Goal: Task Accomplishment & Management: Manage account settings

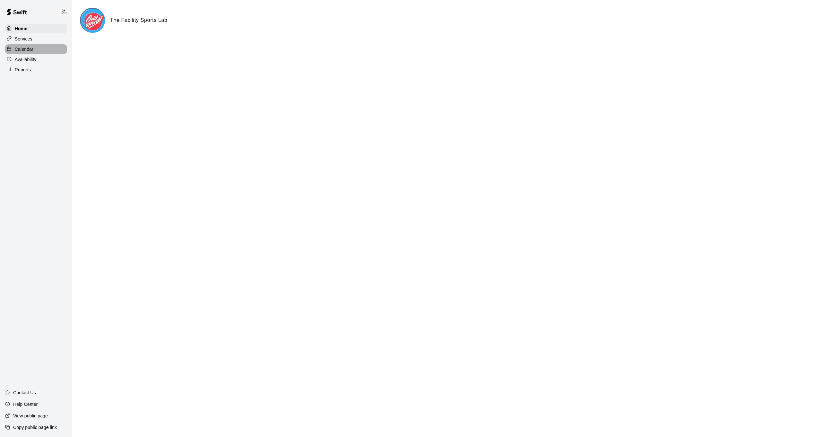
click at [28, 44] on div "Calendar" at bounding box center [36, 49] width 62 height 10
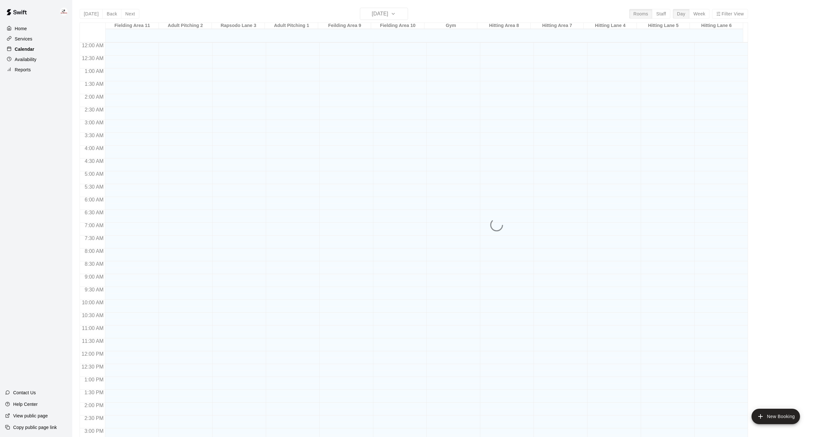
scroll to position [196, 0]
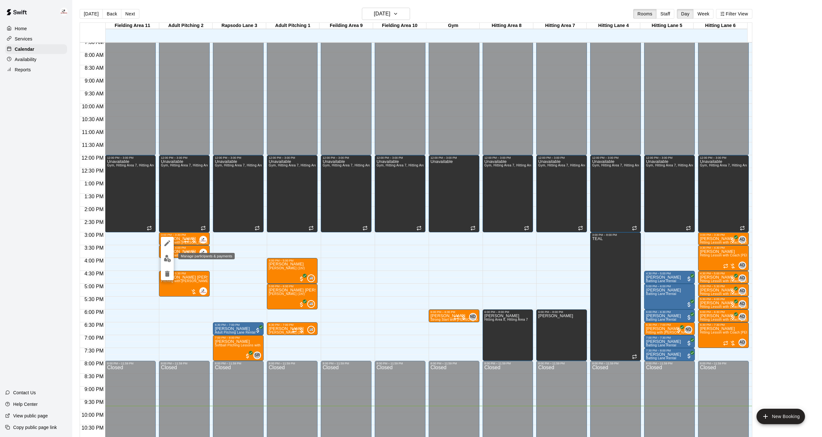
click at [171, 259] on button "edit" at bounding box center [167, 258] width 13 height 13
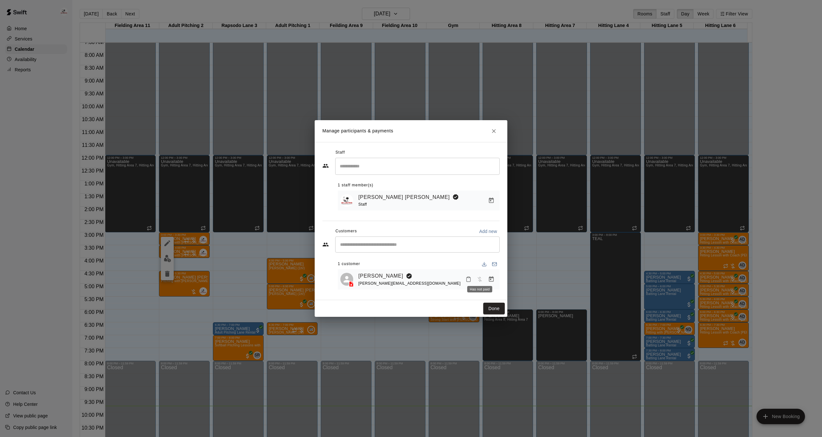
click at [487, 278] on button "Manage bookings & payment" at bounding box center [491, 279] width 12 height 12
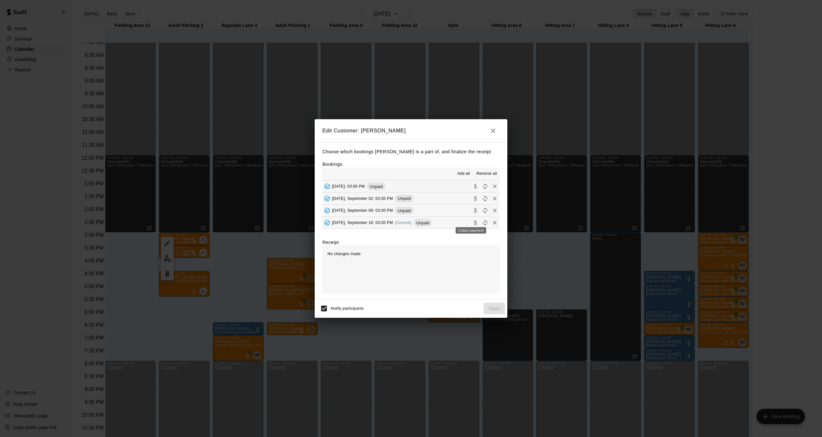
click at [472, 221] on icon "Collect payment" at bounding box center [475, 222] width 6 height 6
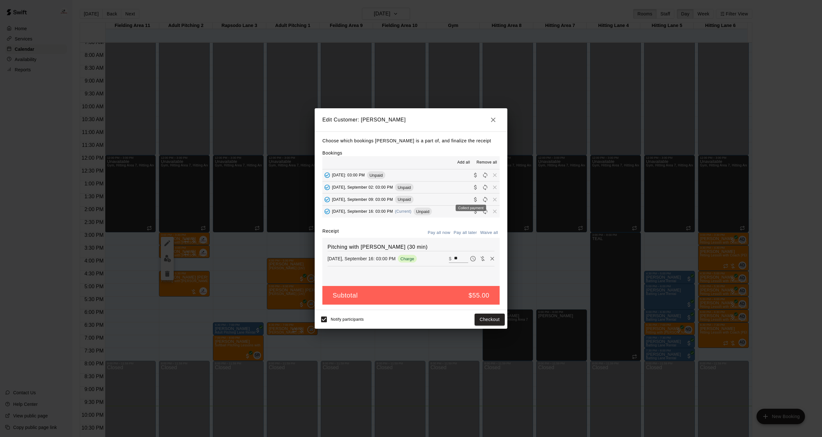
click at [473, 197] on icon "Collect payment" at bounding box center [475, 199] width 6 height 6
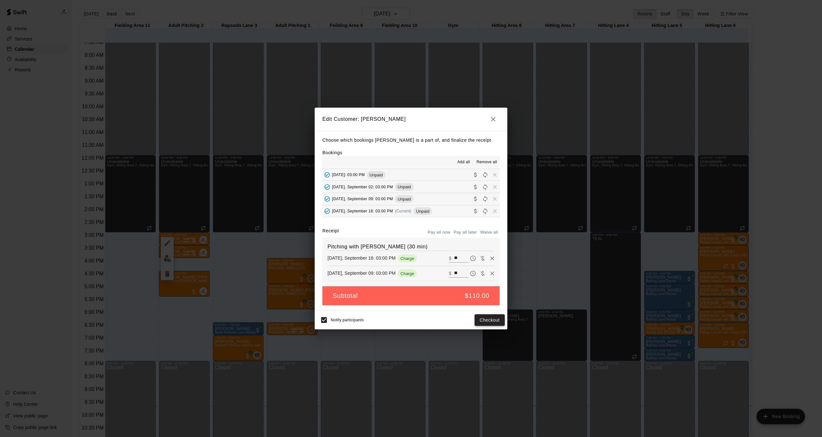
click at [491, 318] on button "Checkout" at bounding box center [490, 320] width 30 height 12
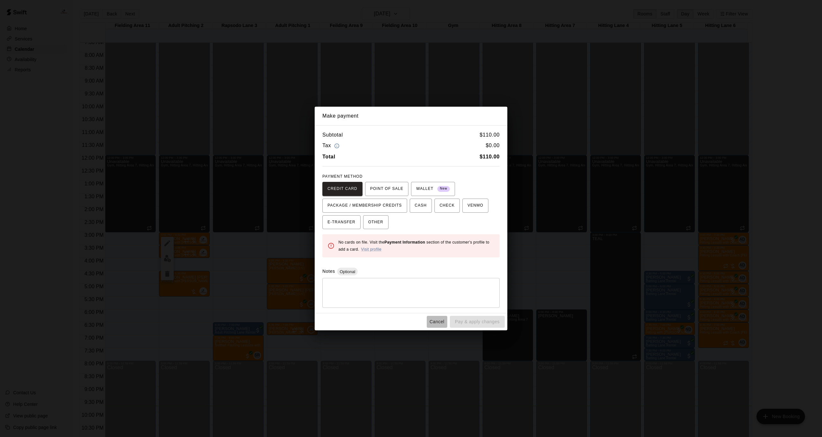
click at [439, 320] on button "Cancel" at bounding box center [437, 322] width 21 height 12
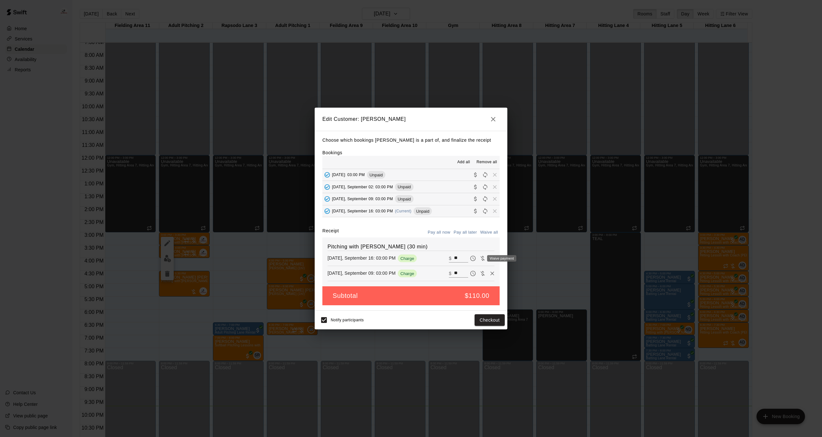
click at [490, 257] on div "Waive payment" at bounding box center [501, 258] width 29 height 6
click at [488, 257] on div "Waive payment" at bounding box center [501, 258] width 29 height 6
click at [486, 260] on div "Waive payment" at bounding box center [500, 258] width 34 height 8
click at [490, 257] on icon "Remove" at bounding box center [492, 258] width 4 height 4
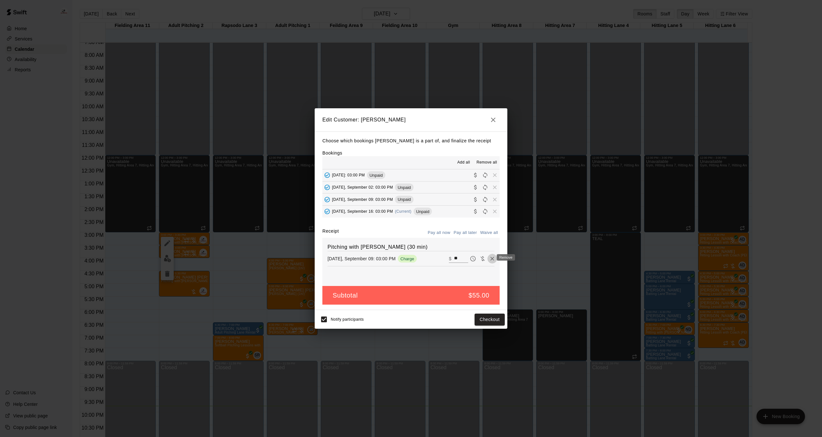
click at [489, 260] on icon "Remove" at bounding box center [492, 258] width 6 height 6
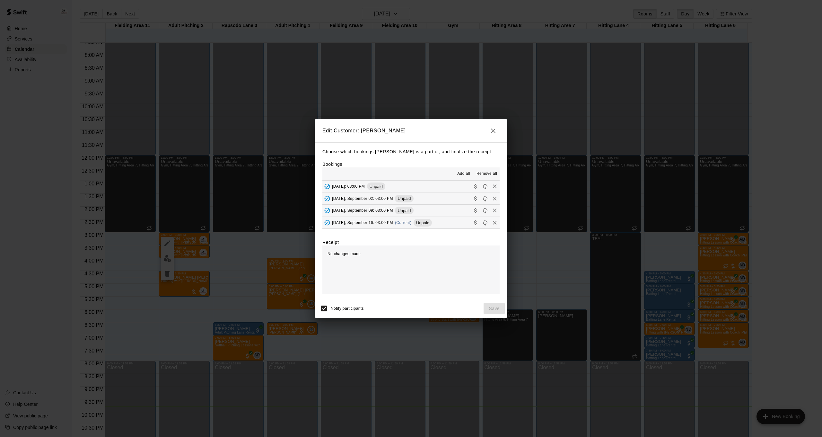
click at [490, 133] on icon "button" at bounding box center [493, 131] width 8 height 8
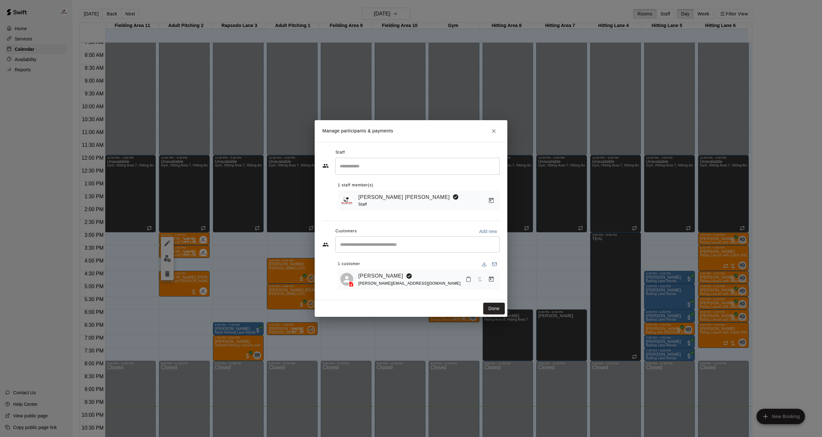
click at [214, 257] on div "Manage participants & payments Staff ​ 1 staff member(s) Enrique De Los Rios St…" at bounding box center [411, 218] width 822 height 437
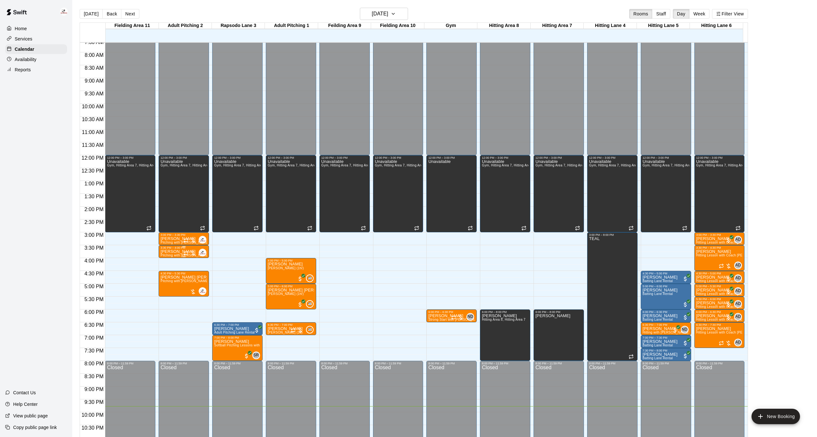
click at [176, 256] on div at bounding box center [184, 256] width 47 height 1
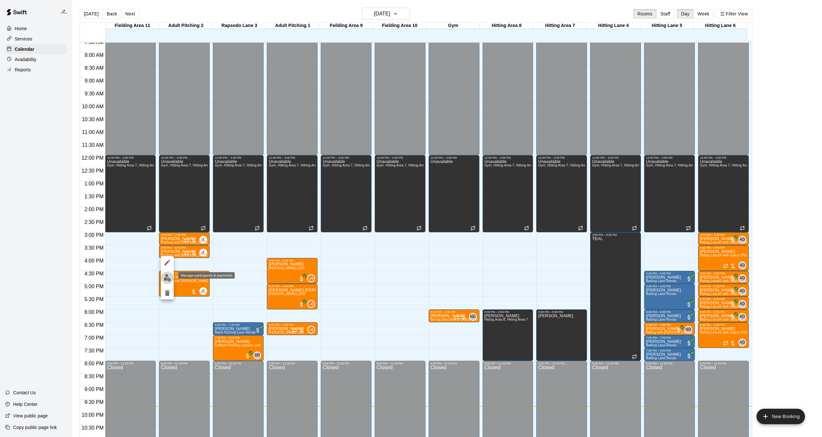
click at [167, 279] on img "edit" at bounding box center [167, 277] width 7 height 7
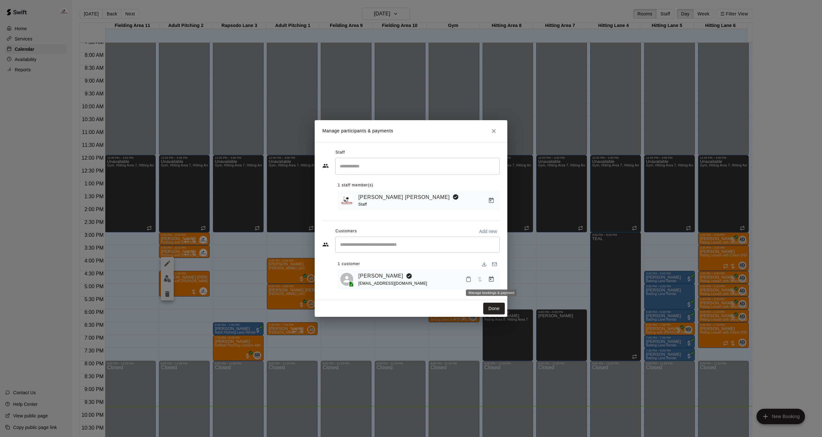
click at [494, 279] on icon "Manage bookings & payment" at bounding box center [491, 279] width 6 height 6
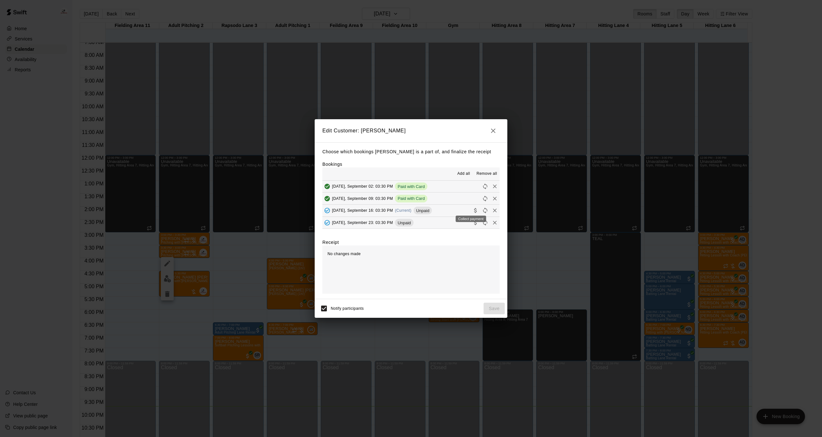
click at [474, 209] on icon "Collect payment" at bounding box center [475, 210] width 3 height 5
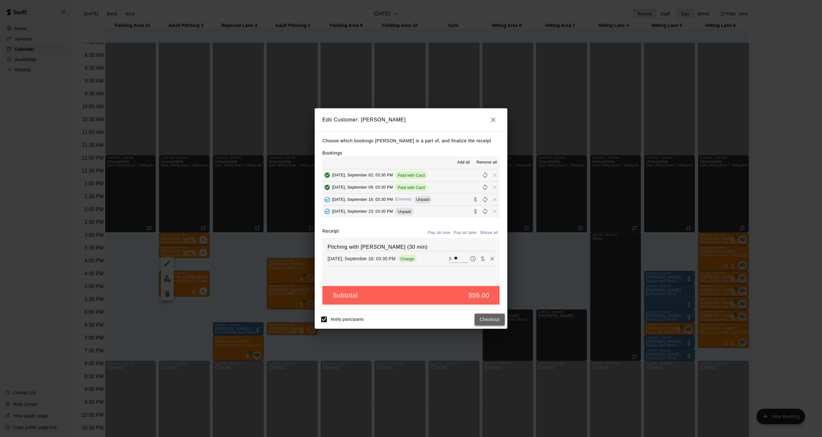
click at [487, 318] on button "Checkout" at bounding box center [490, 319] width 30 height 12
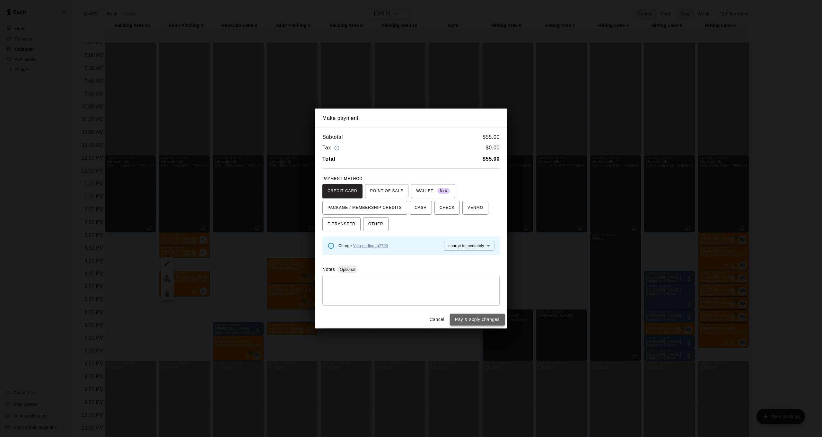
click at [476, 320] on button "Pay & apply changes" at bounding box center [477, 319] width 55 height 12
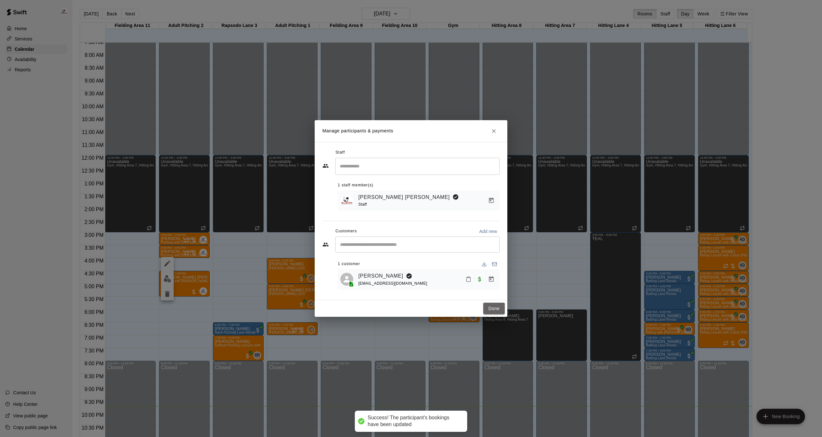
drag, startPoint x: 486, startPoint y: 308, endPoint x: 393, endPoint y: 289, distance: 95.0
click at [486, 308] on button "Done" at bounding box center [494, 308] width 22 height 12
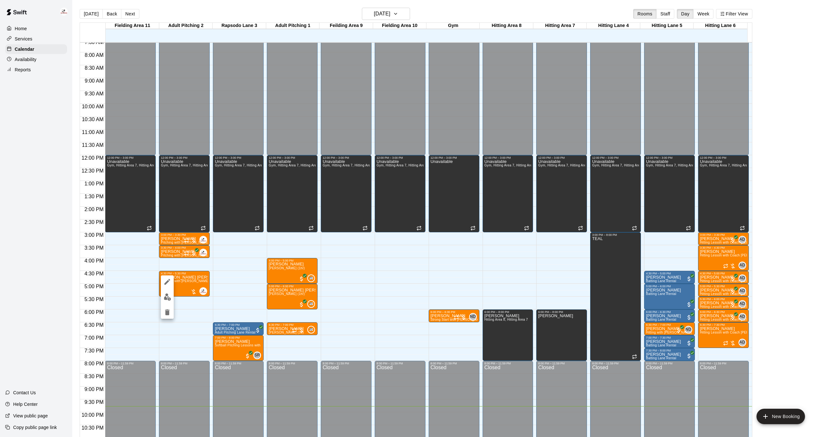
click at [169, 300] on img "edit" at bounding box center [167, 296] width 7 height 7
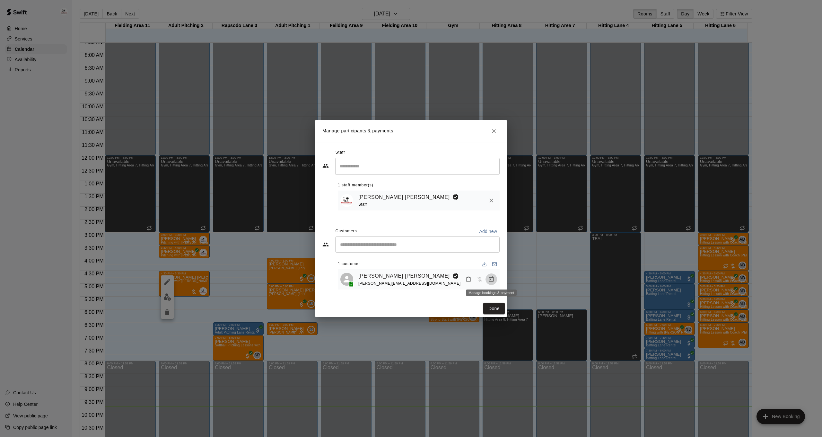
click at [490, 277] on icon "Manage bookings & payment" at bounding box center [491, 278] width 5 height 5
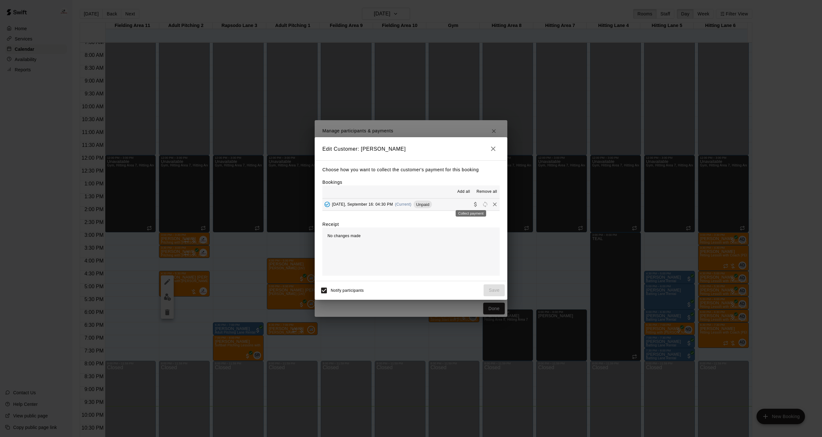
click at [472, 205] on icon "Collect payment" at bounding box center [475, 204] width 6 height 6
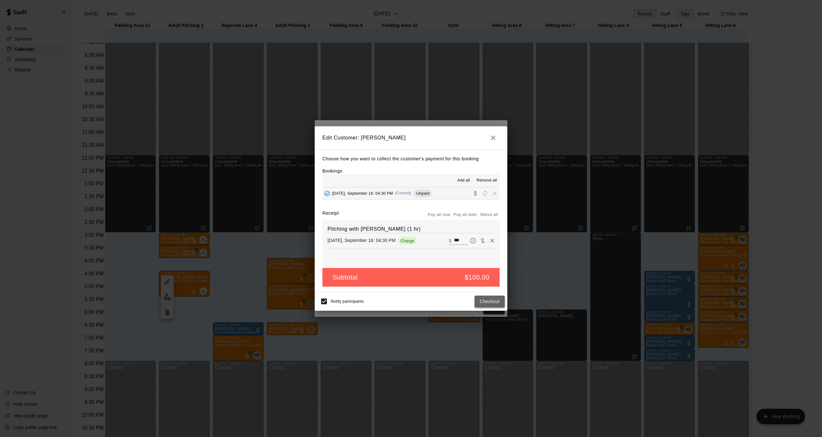
click at [490, 300] on button "Checkout" at bounding box center [490, 301] width 30 height 12
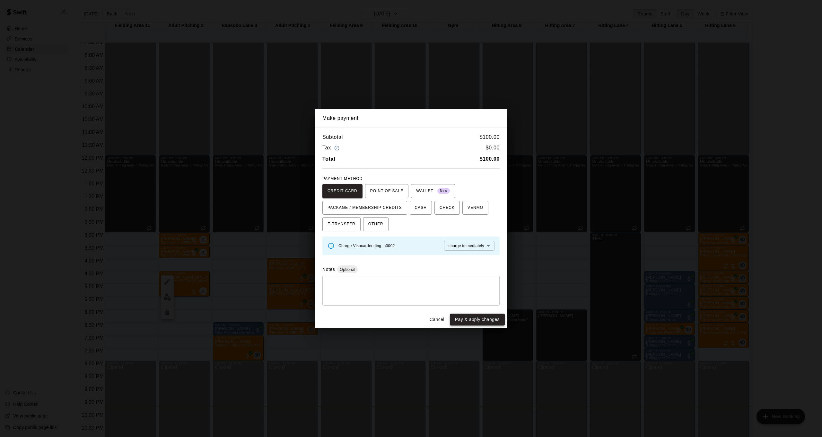
click at [483, 320] on button "Pay & apply changes" at bounding box center [477, 319] width 55 height 12
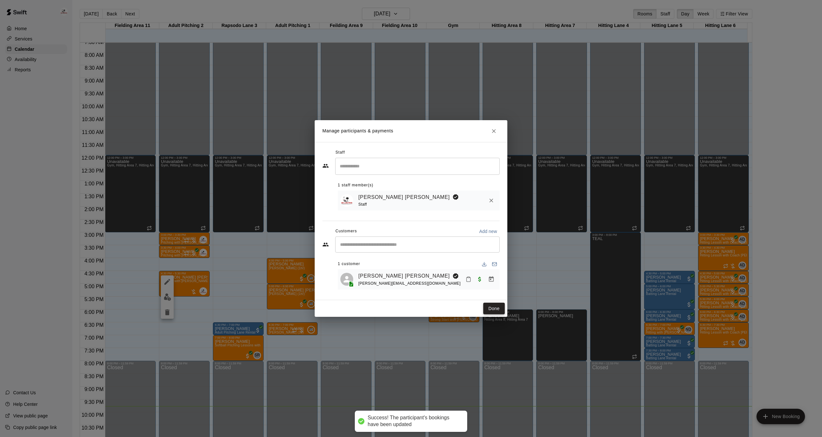
click at [492, 309] on button "Done" at bounding box center [494, 308] width 22 height 12
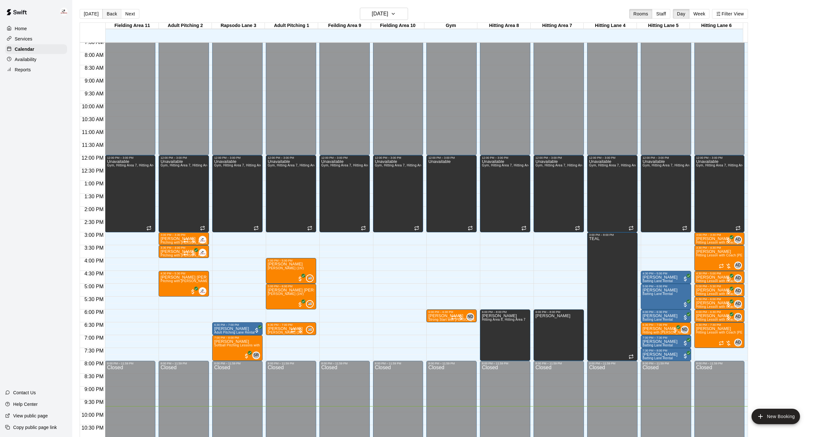
click at [109, 14] on button "Back" at bounding box center [111, 14] width 19 height 10
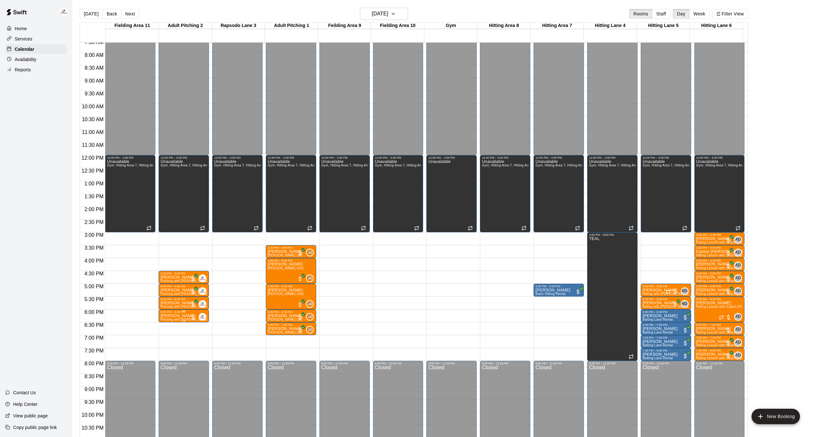
click at [185, 316] on p "Andrew Powell" at bounding box center [184, 316] width 47 height 0
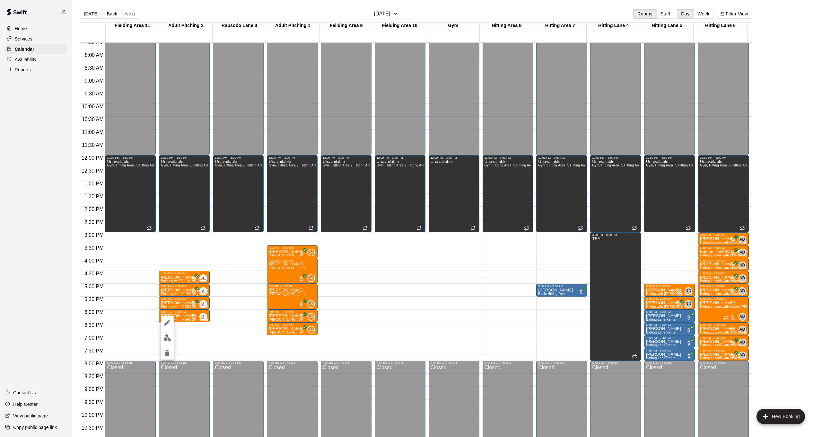
click at [188, 314] on div at bounding box center [411, 218] width 822 height 437
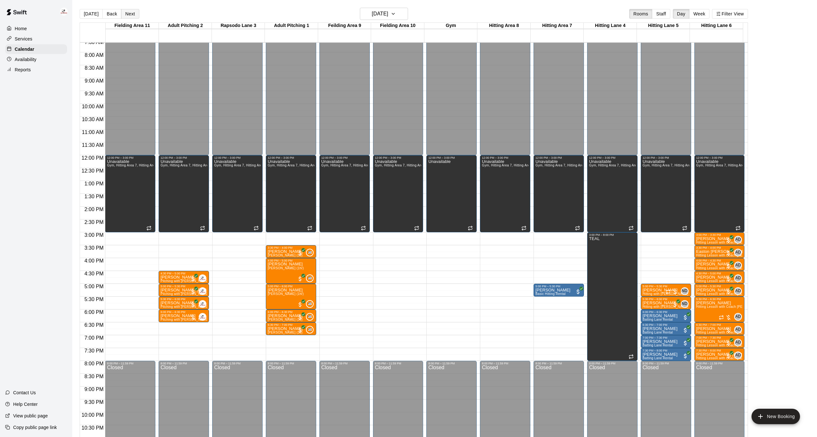
click at [131, 17] on button "Next" at bounding box center [130, 14] width 18 height 10
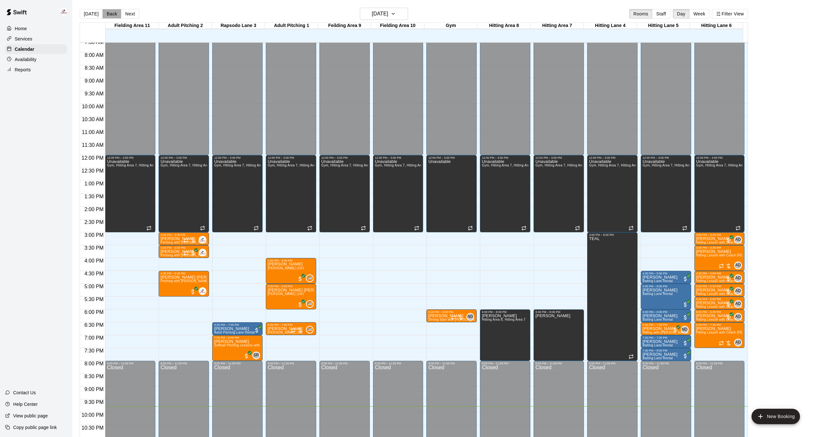
click at [110, 15] on button "Back" at bounding box center [111, 14] width 19 height 10
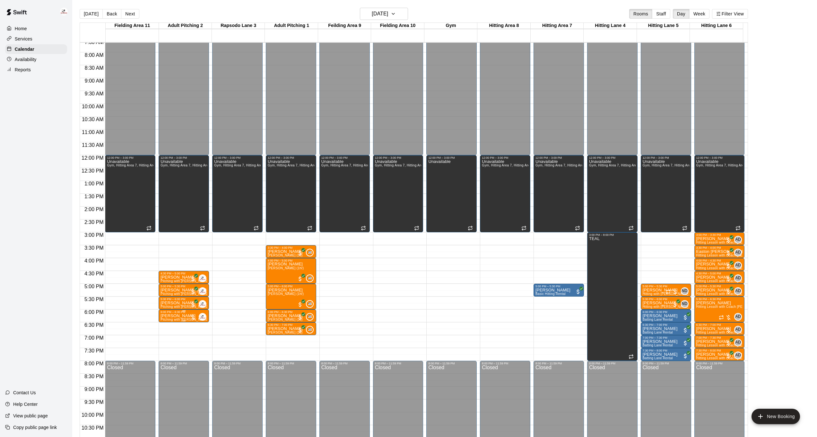
click at [193, 311] on div at bounding box center [184, 310] width 47 height 1
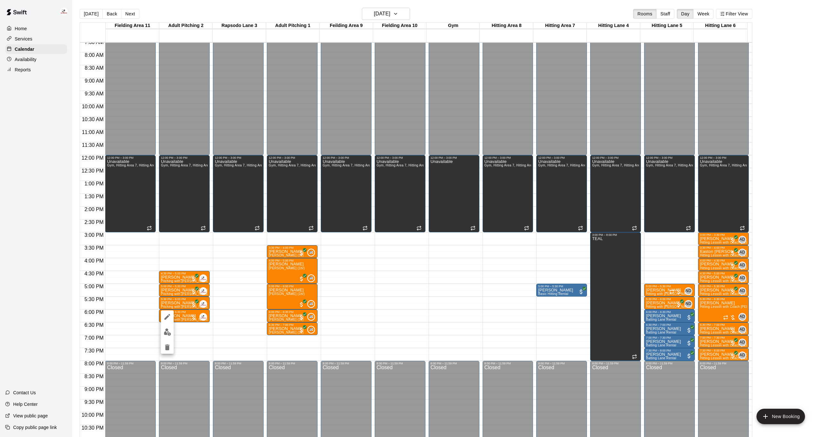
click at [167, 334] on img "edit" at bounding box center [167, 331] width 7 height 7
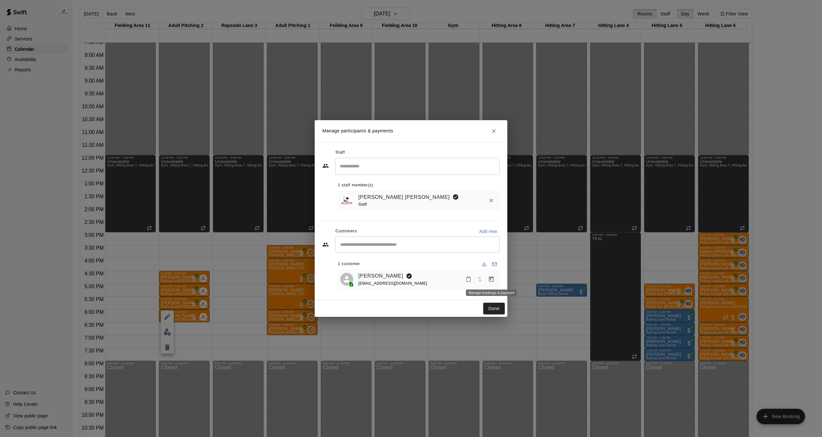
click at [493, 280] on icon "Manage bookings & payment" at bounding box center [491, 279] width 6 height 6
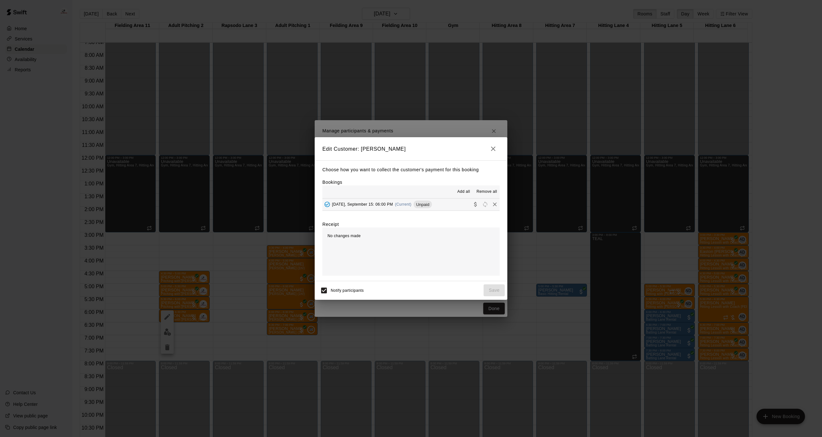
click at [472, 201] on icon "Collect payment" at bounding box center [475, 204] width 6 height 6
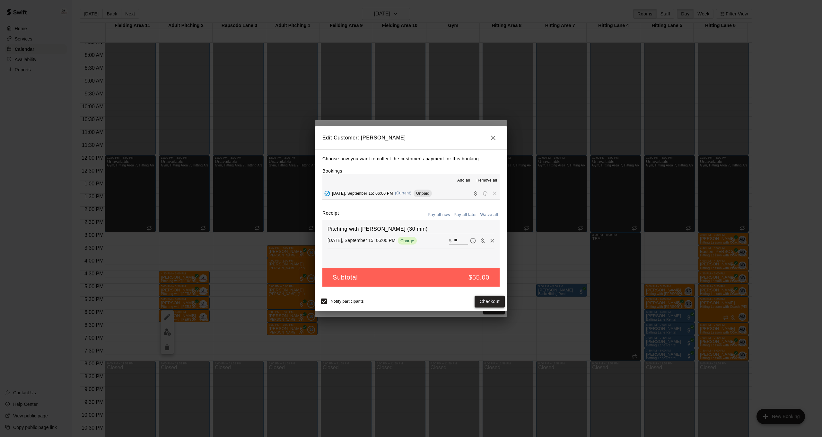
click at [492, 297] on button "Checkout" at bounding box center [490, 301] width 30 height 12
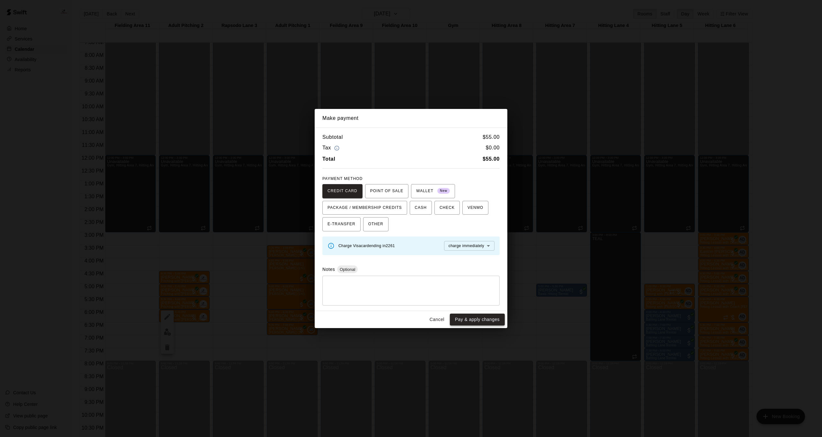
click at [486, 320] on button "Pay & apply changes" at bounding box center [477, 319] width 55 height 12
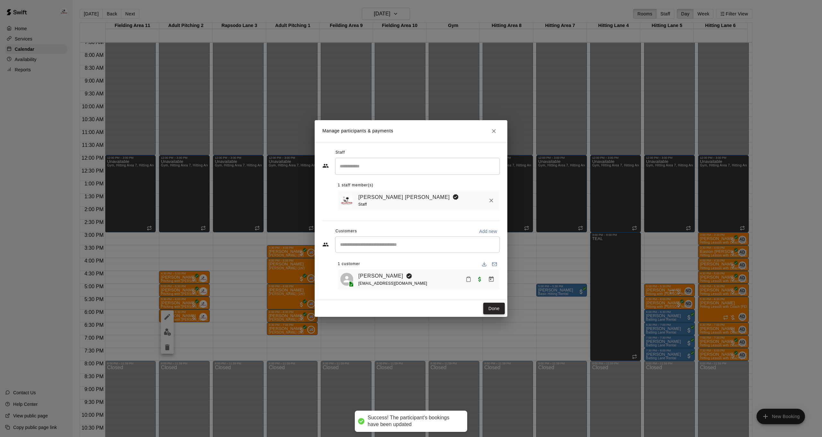
click at [493, 309] on button "Done" at bounding box center [494, 308] width 22 height 12
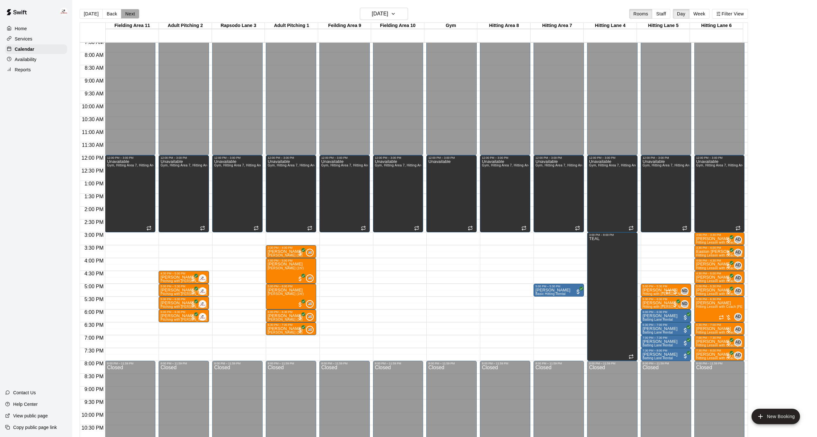
click at [132, 12] on button "Next" at bounding box center [130, 14] width 18 height 10
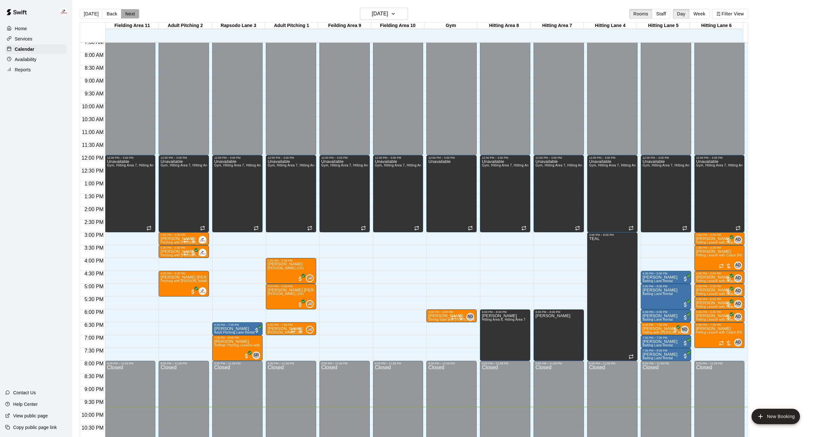
click at [132, 12] on button "Next" at bounding box center [130, 14] width 18 height 10
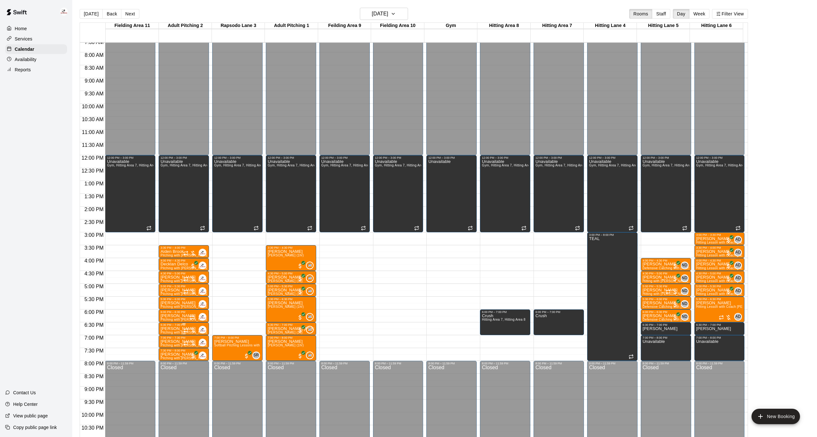
click at [190, 328] on div at bounding box center [189, 330] width 13 height 6
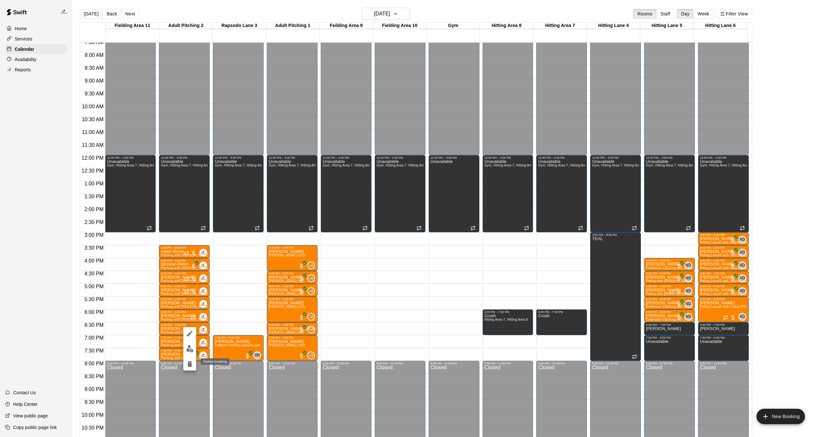
click at [192, 364] on icon "delete" at bounding box center [190, 364] width 8 height 8
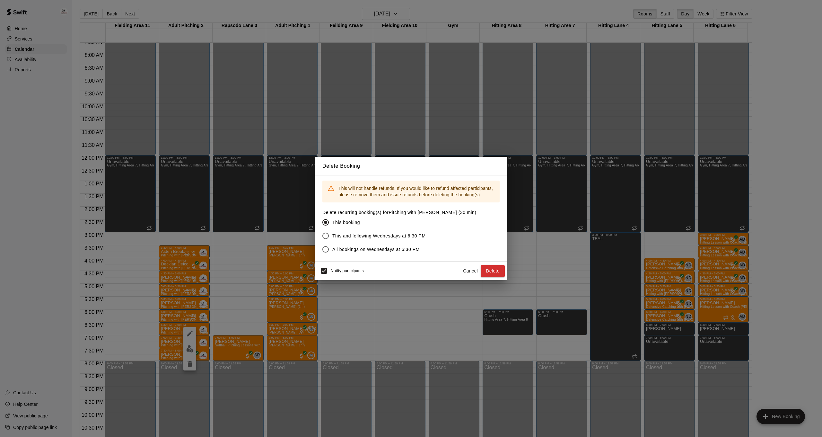
click at [339, 269] on span "Notify participants" at bounding box center [347, 271] width 33 height 4
click at [489, 269] on button "Delete" at bounding box center [493, 271] width 24 height 12
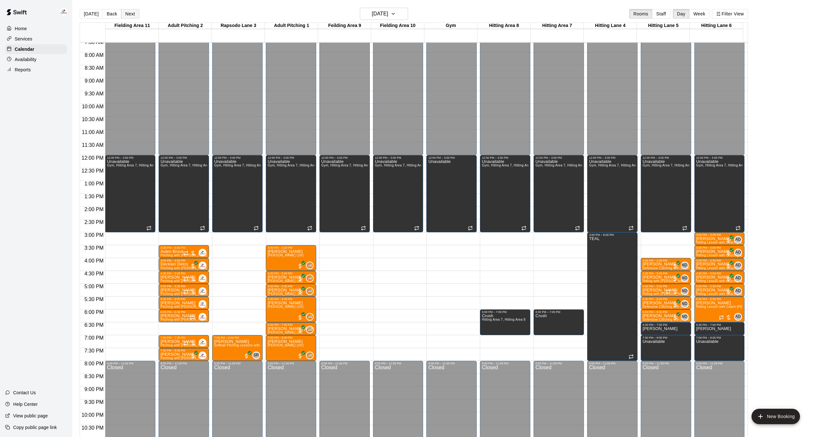
click at [132, 13] on button "Next" at bounding box center [130, 14] width 18 height 10
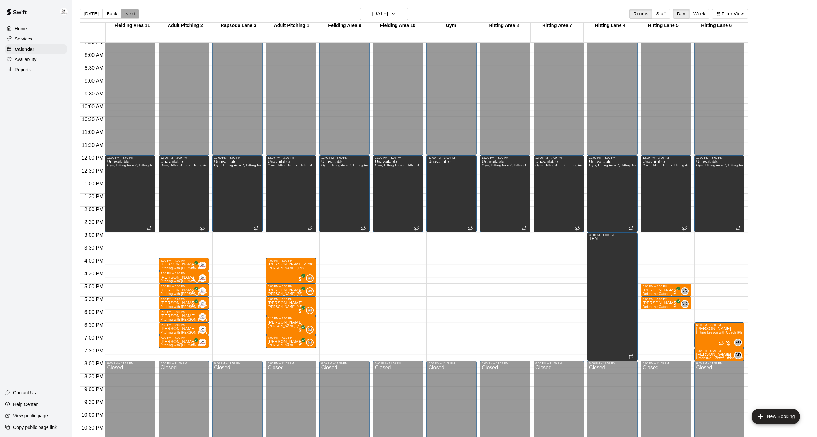
click at [129, 13] on button "Next" at bounding box center [130, 14] width 18 height 10
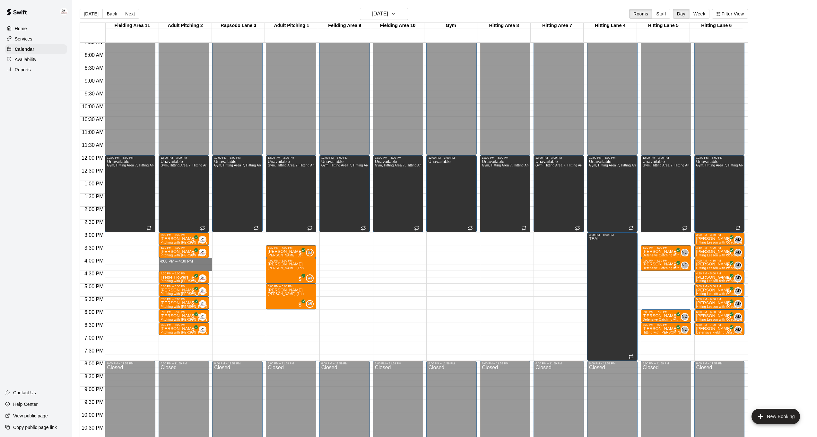
drag, startPoint x: 184, startPoint y: 259, endPoint x: 184, endPoint y: 265, distance: 5.1
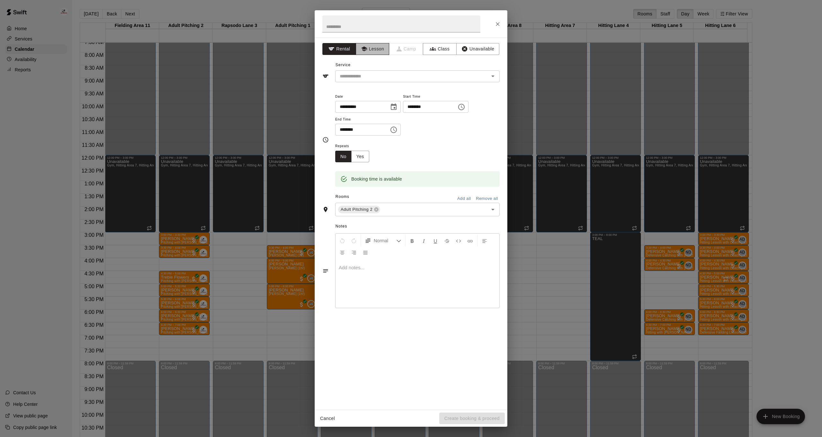
click at [376, 50] on button "Lesson" at bounding box center [373, 49] width 34 height 12
click at [391, 82] on div "​" at bounding box center [417, 76] width 164 height 12
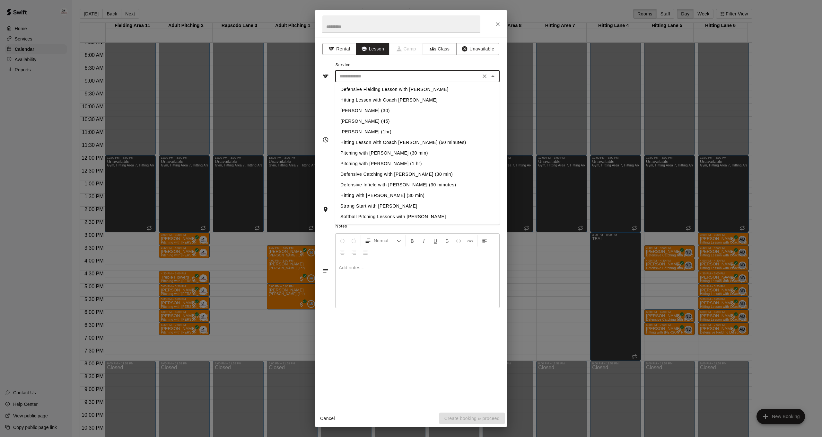
click at [380, 155] on li "Pitching with [PERSON_NAME] (30 min)" at bounding box center [417, 153] width 164 height 11
type input "**********"
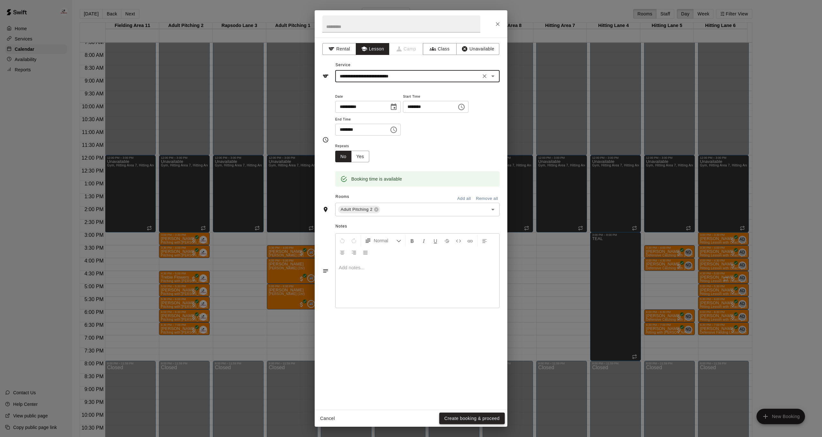
click at [468, 415] on button "Create booking & proceed" at bounding box center [472, 418] width 66 height 12
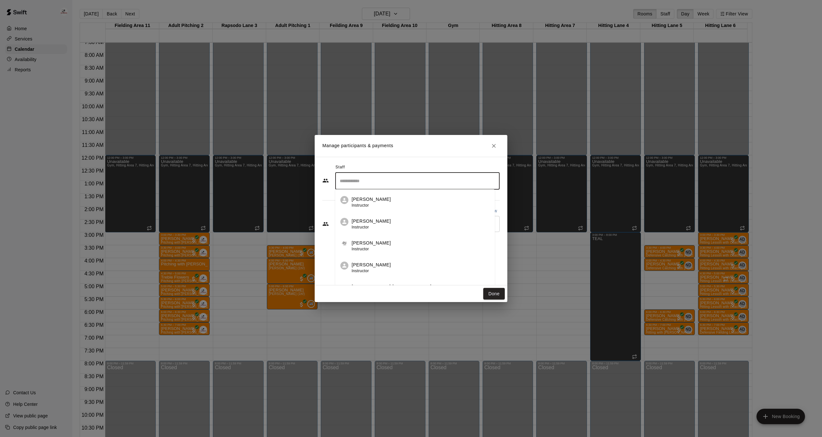
click at [369, 181] on input "Search staff" at bounding box center [417, 180] width 159 height 11
click at [426, 196] on div "[PERSON_NAME] [PERSON_NAME] Staff" at bounding box center [423, 202] width 143 height 13
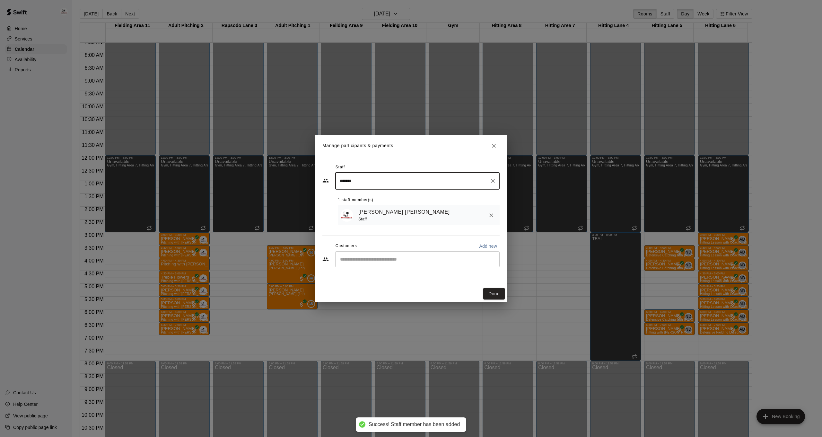
click at [389, 263] on div "​" at bounding box center [417, 259] width 164 height 16
type input "*******"
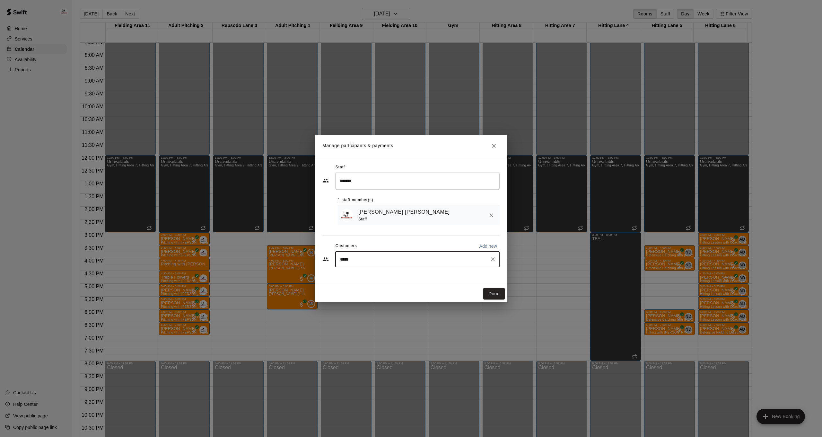
type input "******"
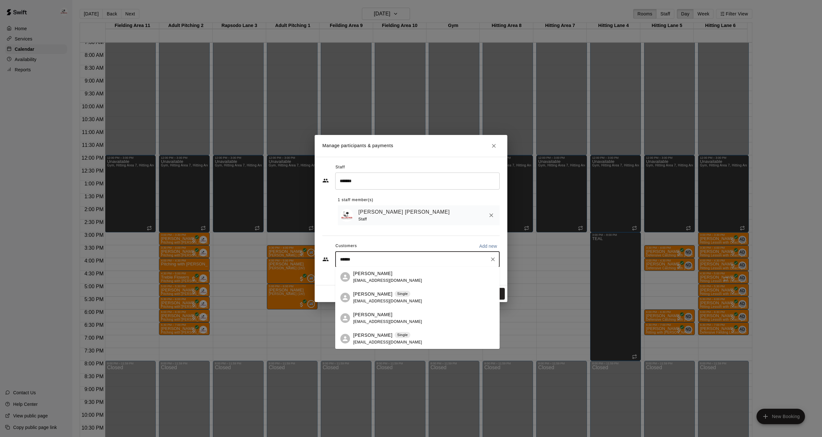
click at [375, 340] on span "gamboafamily12@gmail.com" at bounding box center [387, 342] width 69 height 4
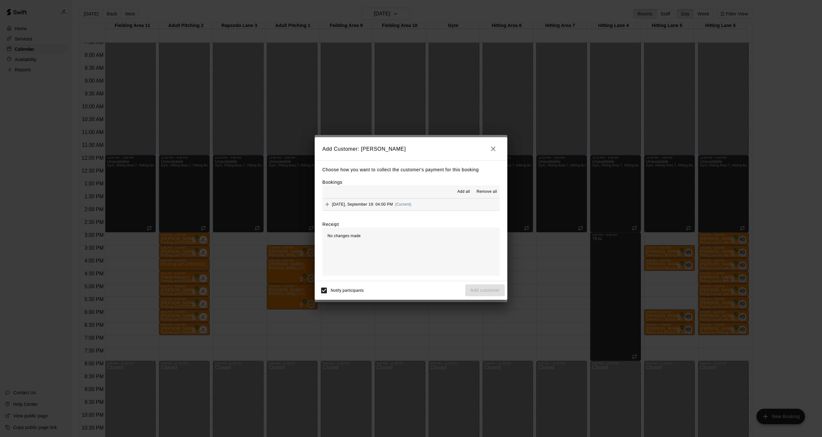
click at [469, 193] on span "Add all" at bounding box center [463, 191] width 13 height 6
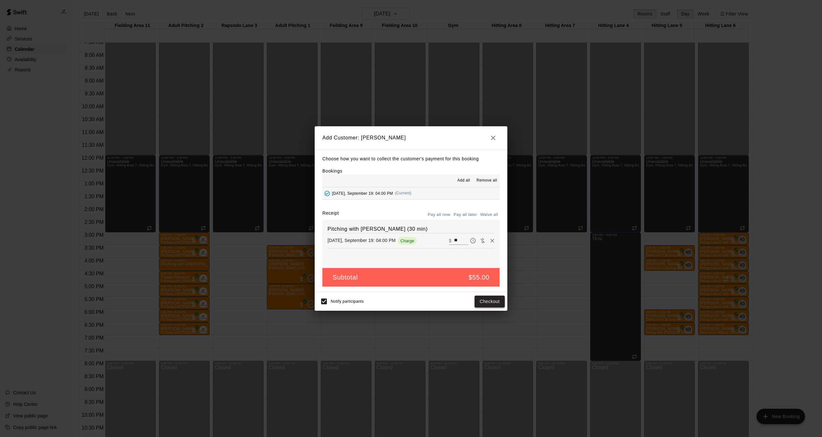
click at [489, 303] on button "Checkout" at bounding box center [490, 301] width 30 height 12
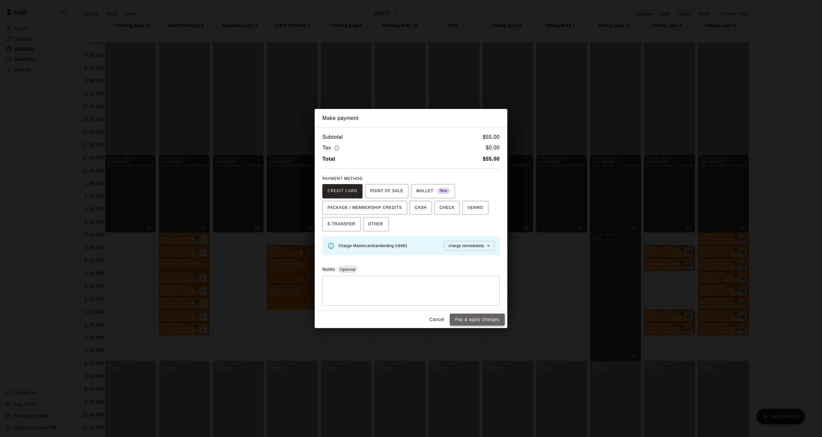
click at [486, 318] on button "Pay & apply changes" at bounding box center [477, 319] width 55 height 12
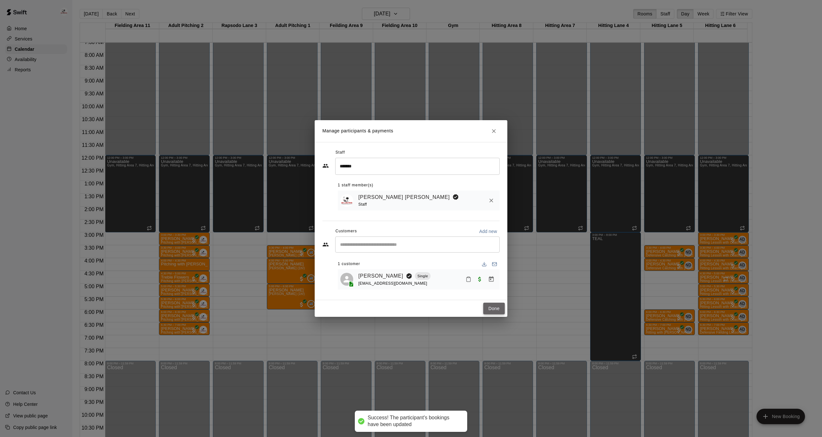
click at [493, 308] on button "Done" at bounding box center [494, 308] width 22 height 12
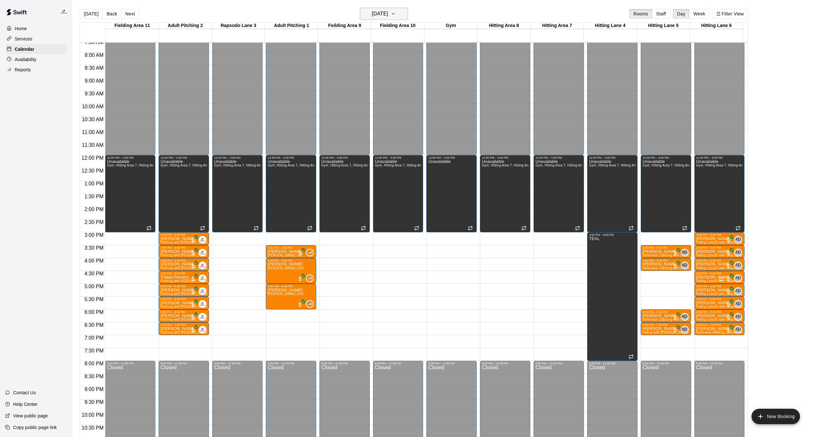
click at [399, 13] on button "Friday Sep 19" at bounding box center [384, 14] width 48 height 12
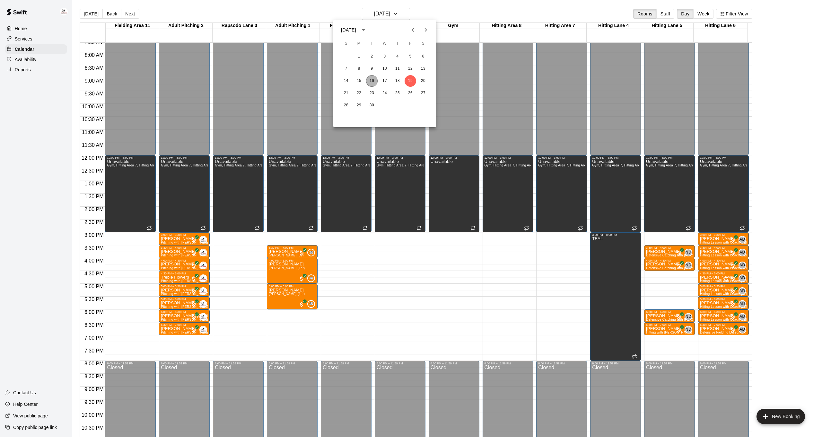
click at [372, 81] on button "16" at bounding box center [372, 81] width 12 height 12
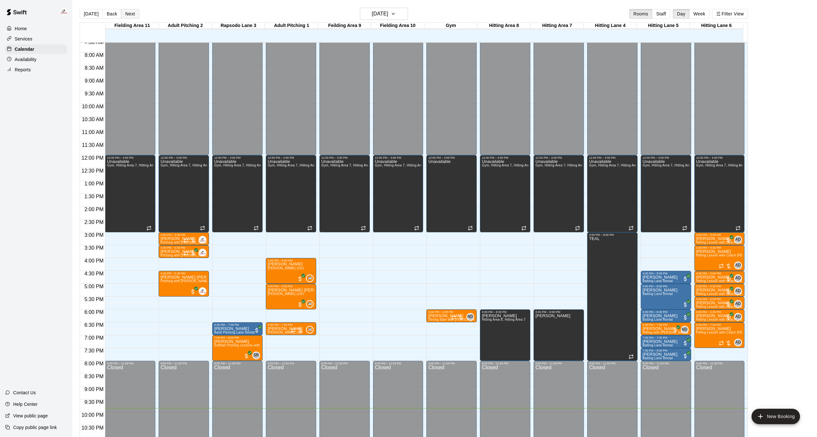
click at [133, 10] on button "Next" at bounding box center [130, 14] width 18 height 10
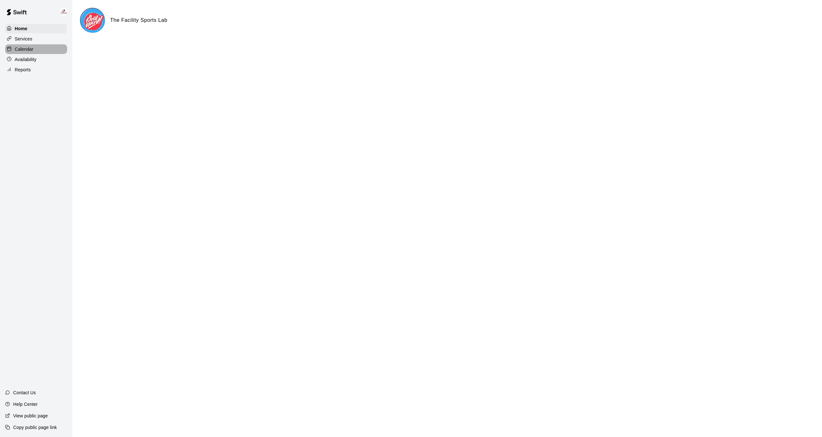
click at [37, 50] on div "Calendar" at bounding box center [36, 49] width 62 height 10
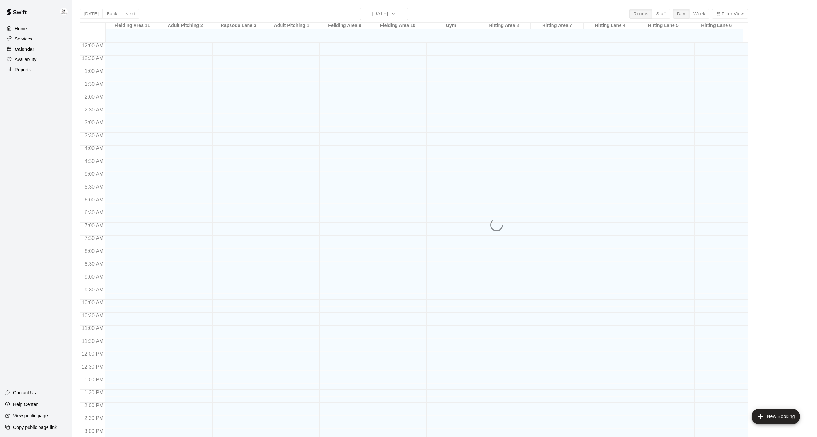
scroll to position [196, 0]
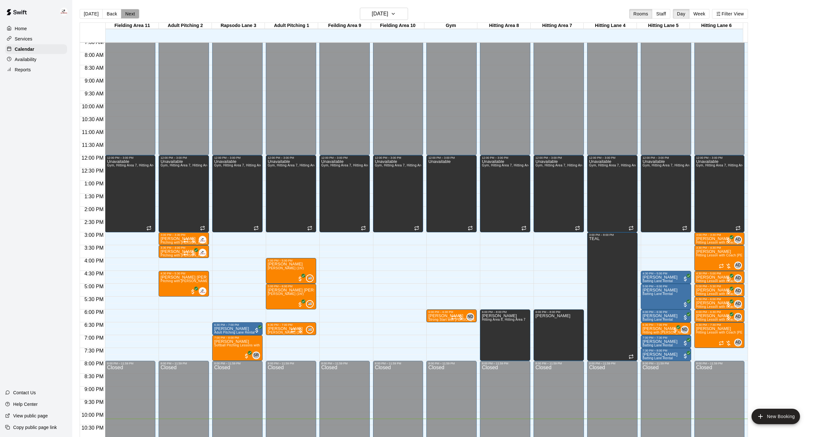
click at [132, 13] on button "Next" at bounding box center [130, 14] width 18 height 10
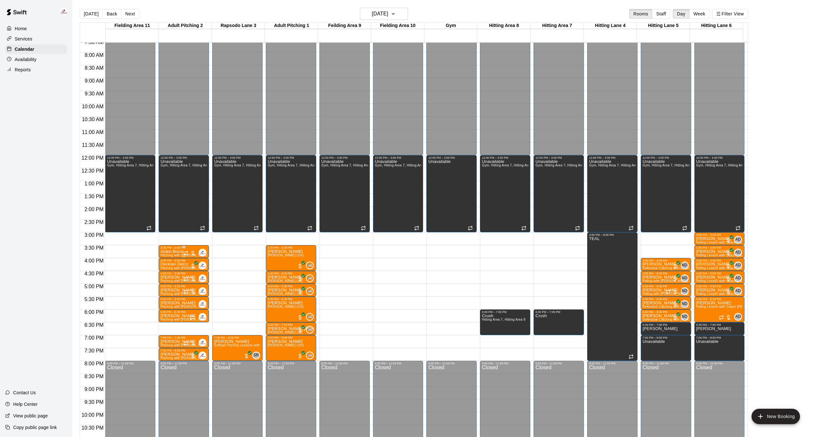
click at [179, 251] on p "Aiden Brook" at bounding box center [184, 251] width 47 height 0
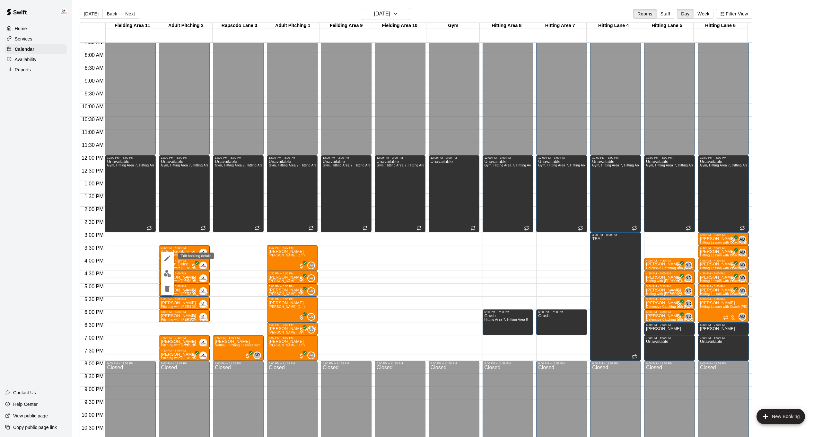
click at [171, 257] on button "edit" at bounding box center [167, 258] width 13 height 13
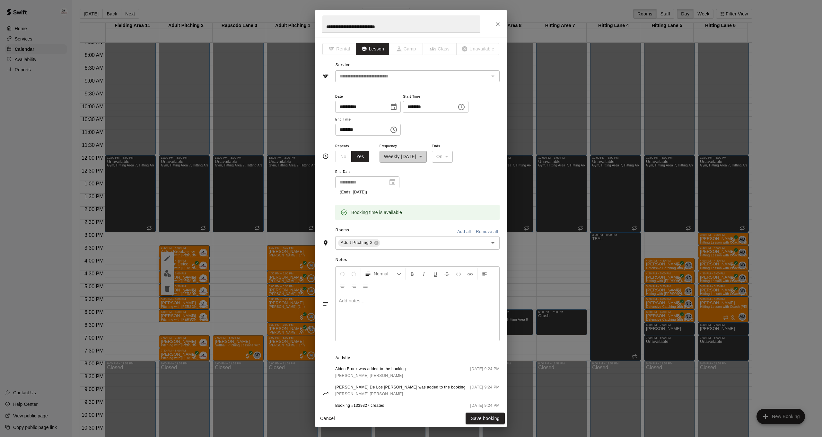
click at [415, 104] on input "********" at bounding box center [427, 107] width 49 height 12
click at [420, 108] on input "********" at bounding box center [427, 107] width 49 height 12
type input "********"
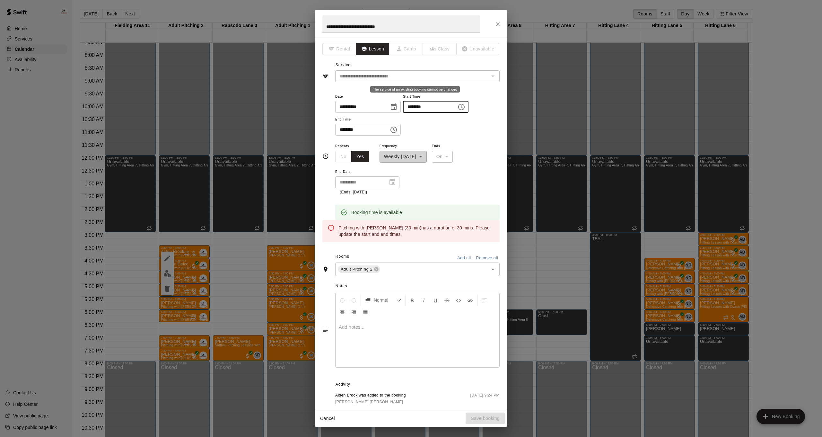
click at [389, 81] on div "**********" at bounding box center [417, 76] width 164 height 12
click at [332, 417] on button "Cancel" at bounding box center [327, 418] width 21 height 12
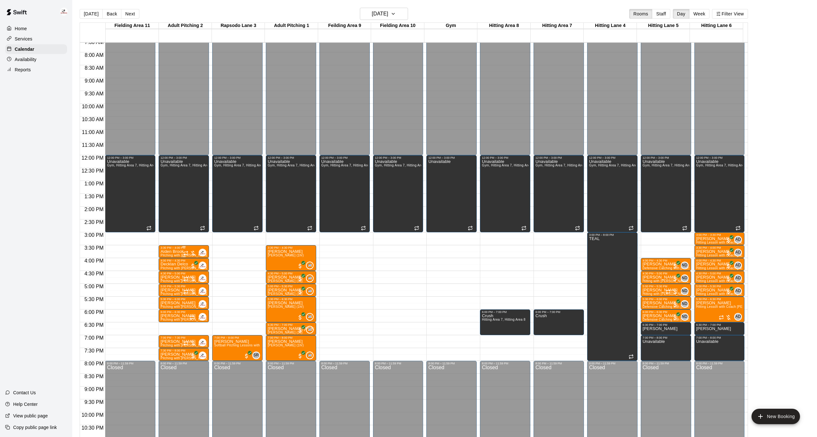
click at [179, 251] on p "Aiden Brook" at bounding box center [184, 251] width 47 height 0
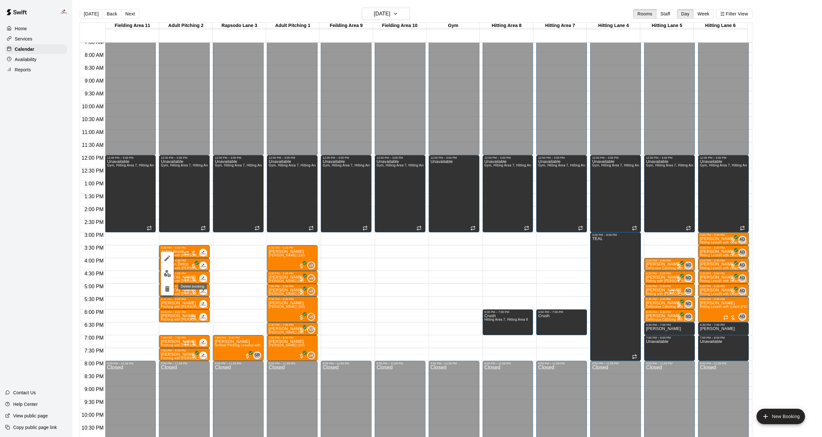
click at [169, 289] on icon "delete" at bounding box center [167, 289] width 4 height 6
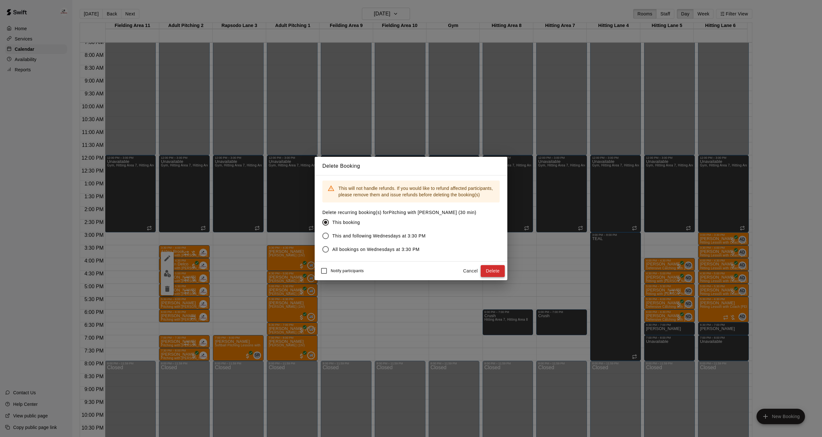
click at [488, 270] on button "Delete" at bounding box center [493, 271] width 24 height 12
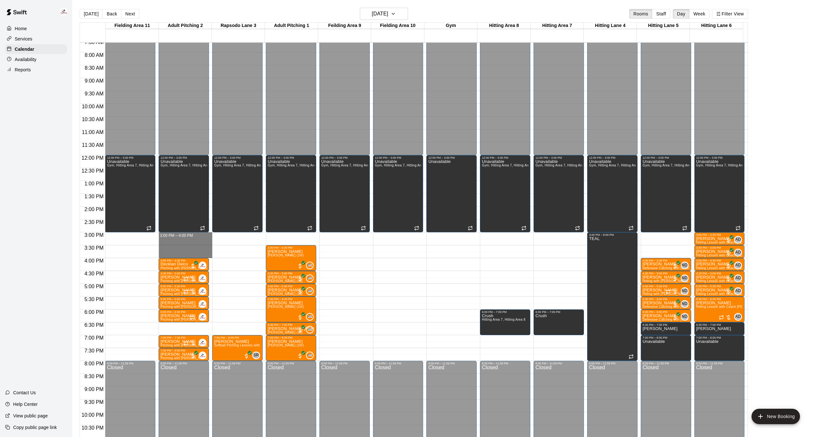
drag, startPoint x: 184, startPoint y: 235, endPoint x: 182, endPoint y: 258, distance: 22.9
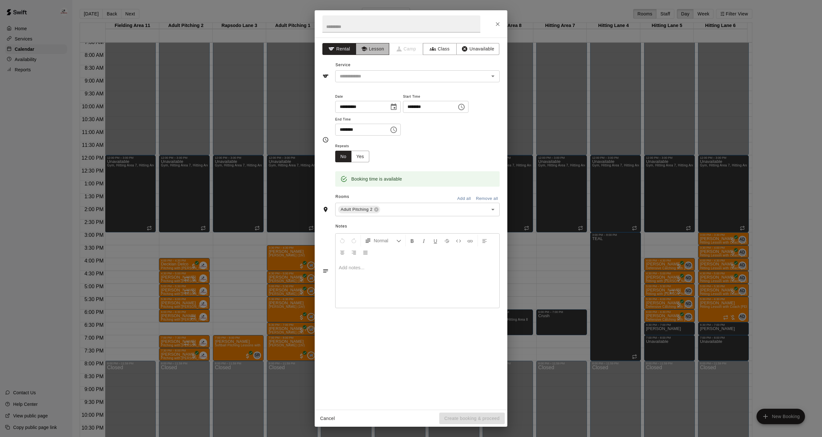
click at [382, 48] on button "Lesson" at bounding box center [373, 49] width 34 height 12
click at [403, 71] on div "​" at bounding box center [417, 76] width 164 height 12
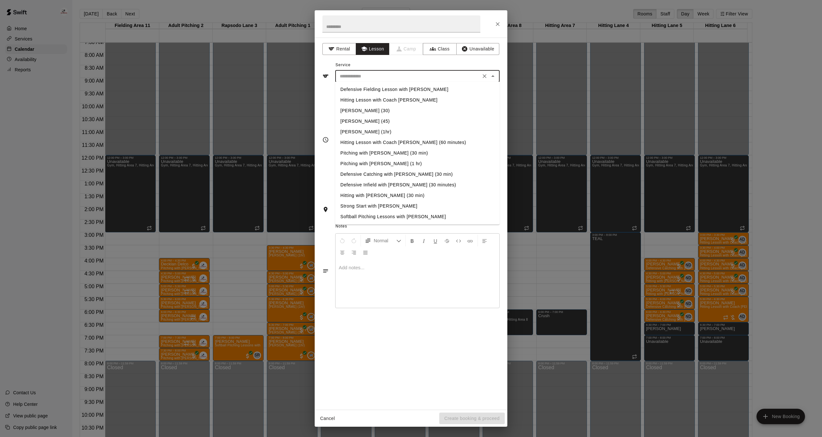
click at [383, 163] on li "Pitching with [PERSON_NAME] (1 hr)" at bounding box center [417, 163] width 164 height 11
type input "**********"
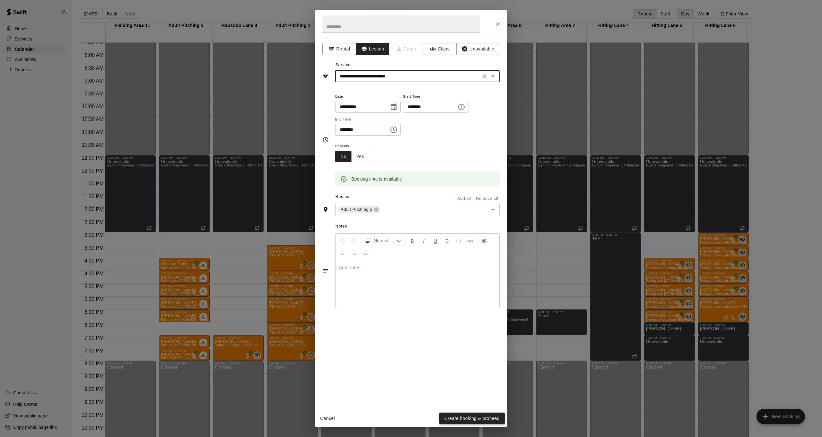
click at [471, 418] on button "Create booking & proceed" at bounding box center [472, 418] width 66 height 12
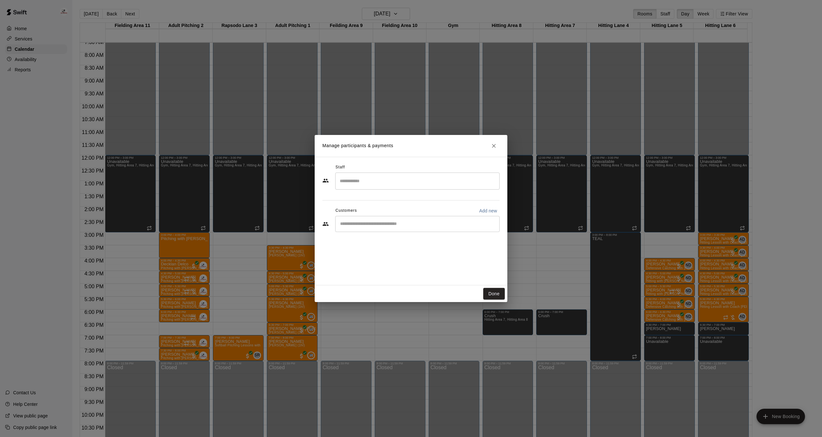
click at [385, 181] on input "Search staff" at bounding box center [417, 180] width 159 height 11
click at [407, 208] on div "[PERSON_NAME] [PERSON_NAME] Staff" at bounding box center [423, 202] width 143 height 13
type input "*******"
click at [372, 225] on input "Start typing to search customers..." at bounding box center [417, 224] width 159 height 6
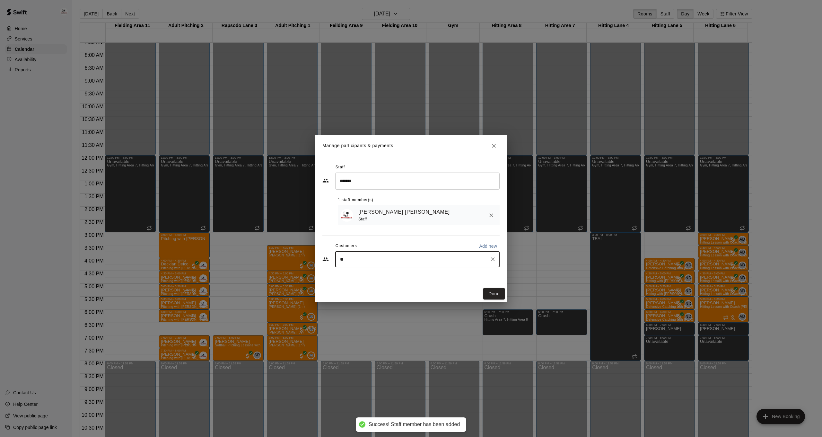
type input "*"
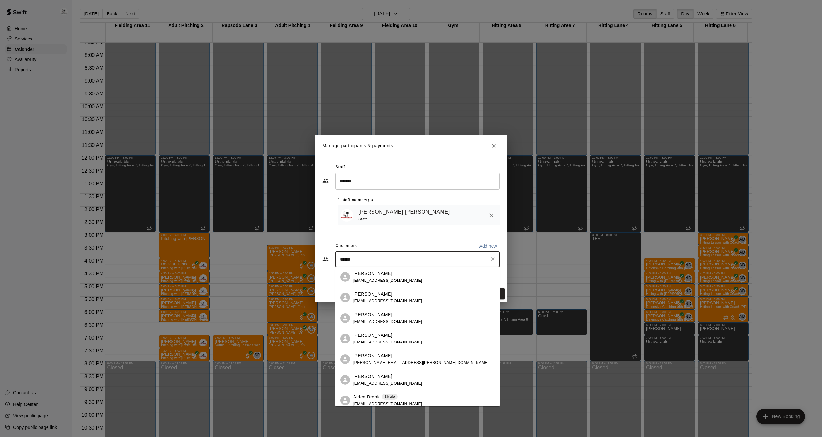
type input "*******"
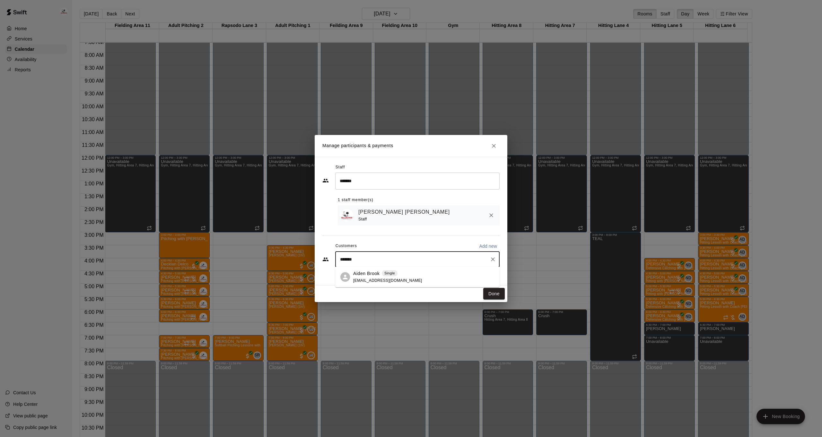
click at [371, 279] on span "[EMAIL_ADDRESS][DOMAIN_NAME]" at bounding box center [387, 280] width 69 height 4
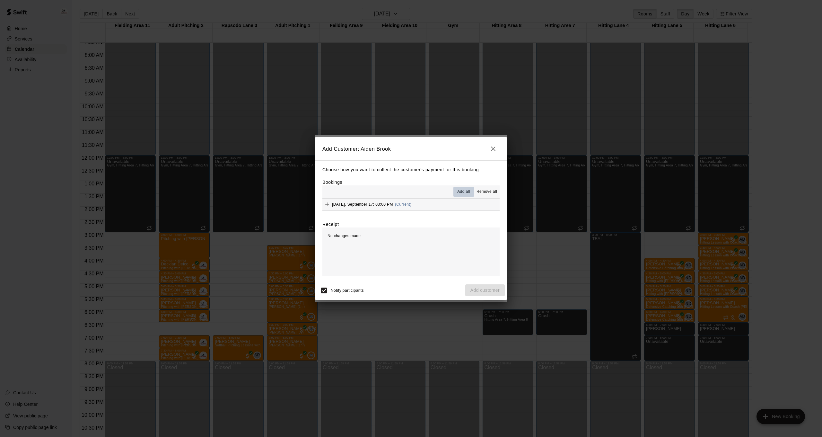
click at [464, 190] on span "Add all" at bounding box center [463, 191] width 13 height 6
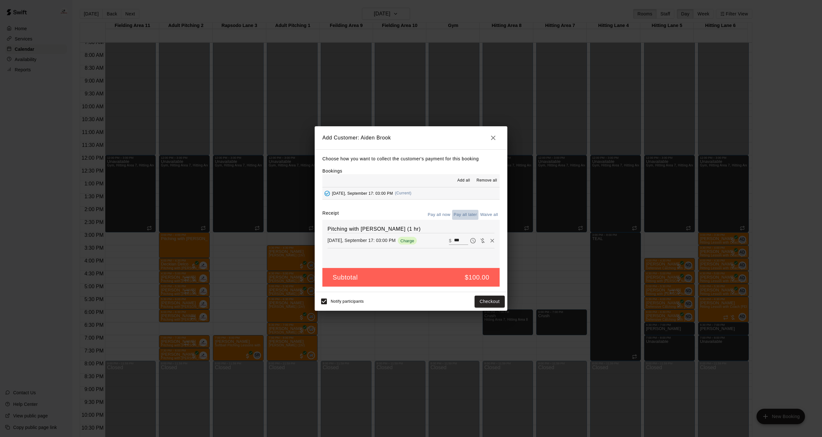
click at [466, 213] on button "Pay all later" at bounding box center [465, 215] width 27 height 10
click at [488, 307] on div "Notify participants Add customer" at bounding box center [411, 300] width 188 height 13
click at [487, 304] on button "Add customer" at bounding box center [484, 301] width 39 height 12
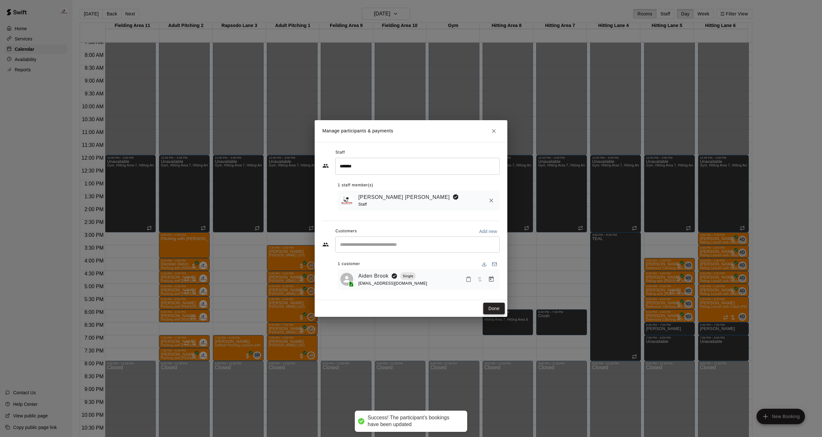
click at [491, 311] on button "Done" at bounding box center [494, 308] width 22 height 12
